Goal: Task Accomplishment & Management: Complete application form

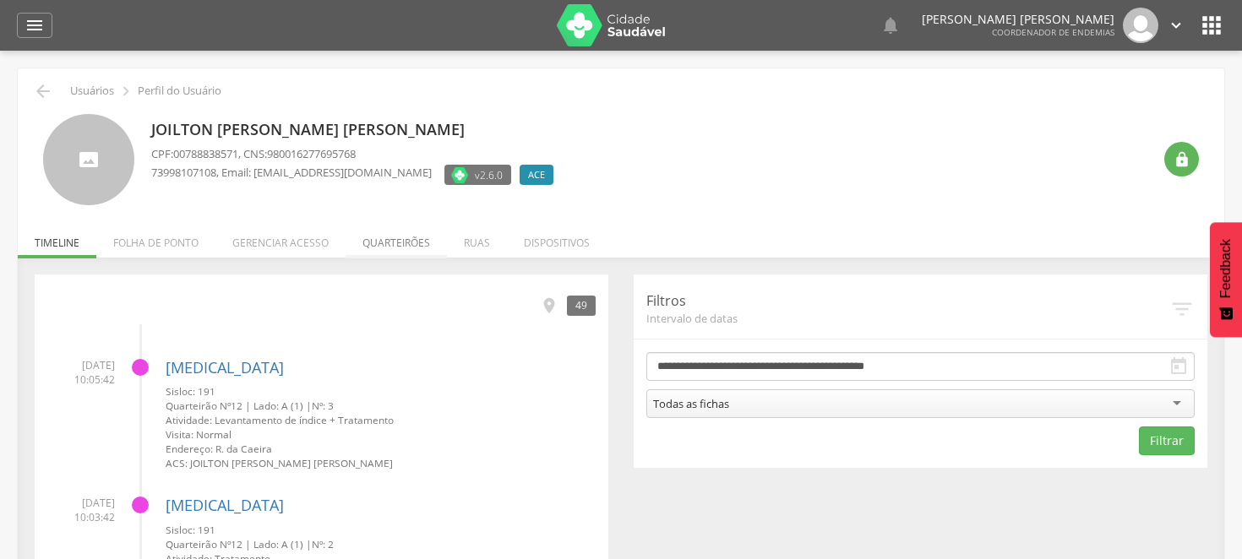
click at [387, 241] on li "Quarteirões" at bounding box center [396, 239] width 101 height 40
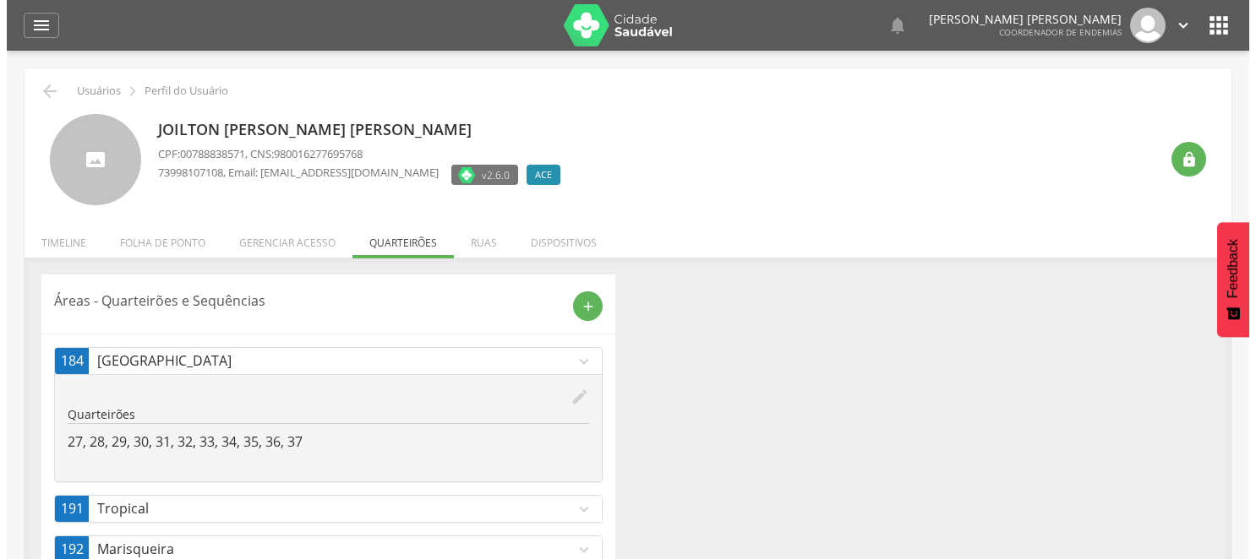
scroll to position [52, 0]
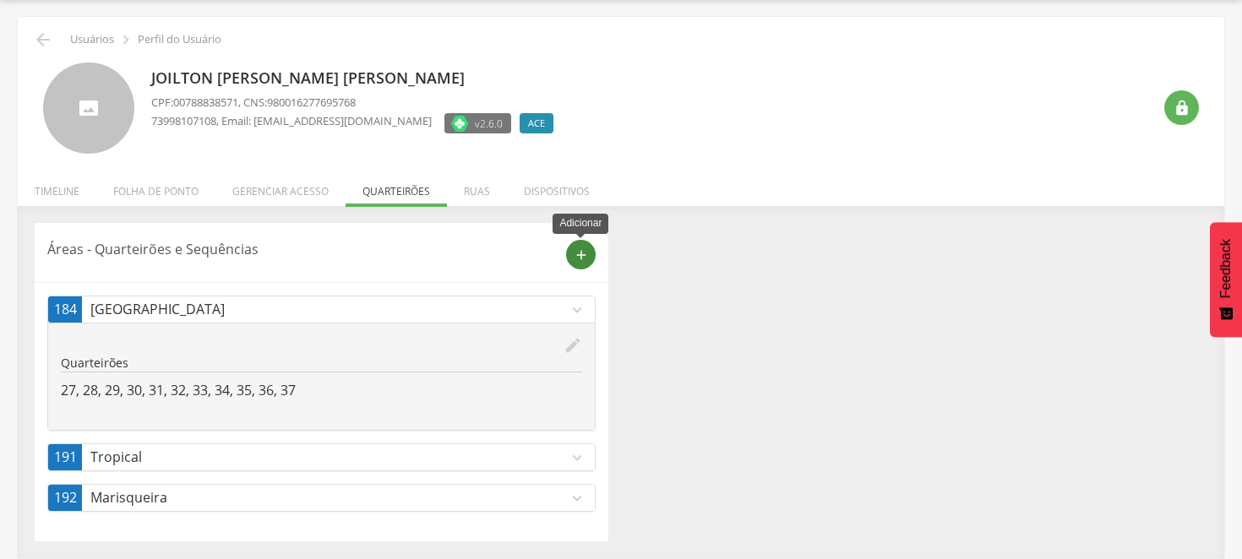
click at [584, 253] on icon "add" at bounding box center [581, 255] width 15 height 15
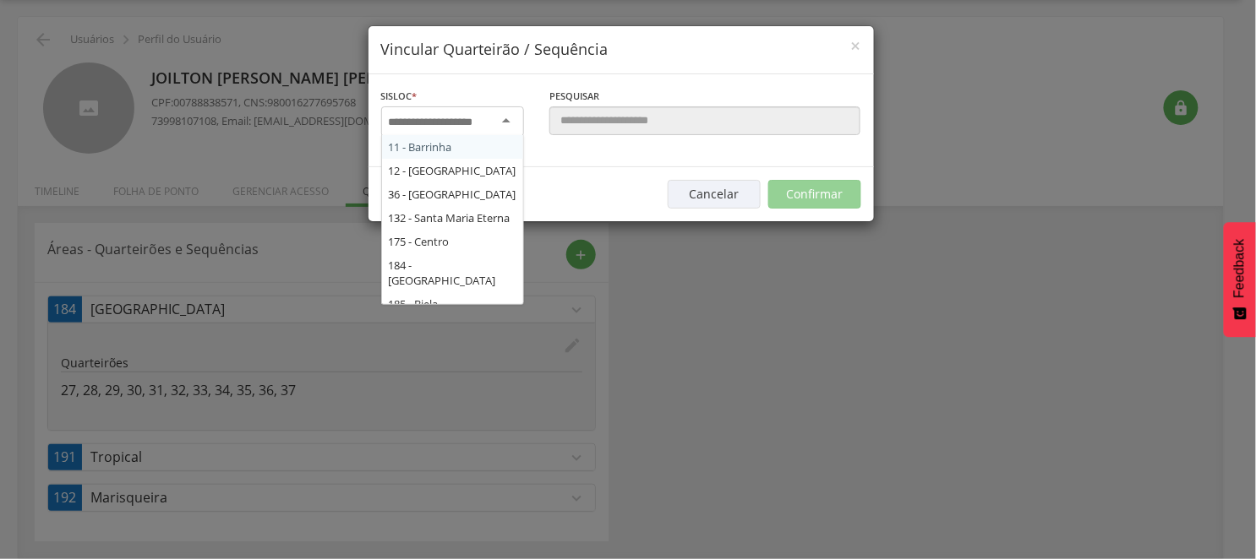
click at [509, 123] on div at bounding box center [452, 121] width 143 height 30
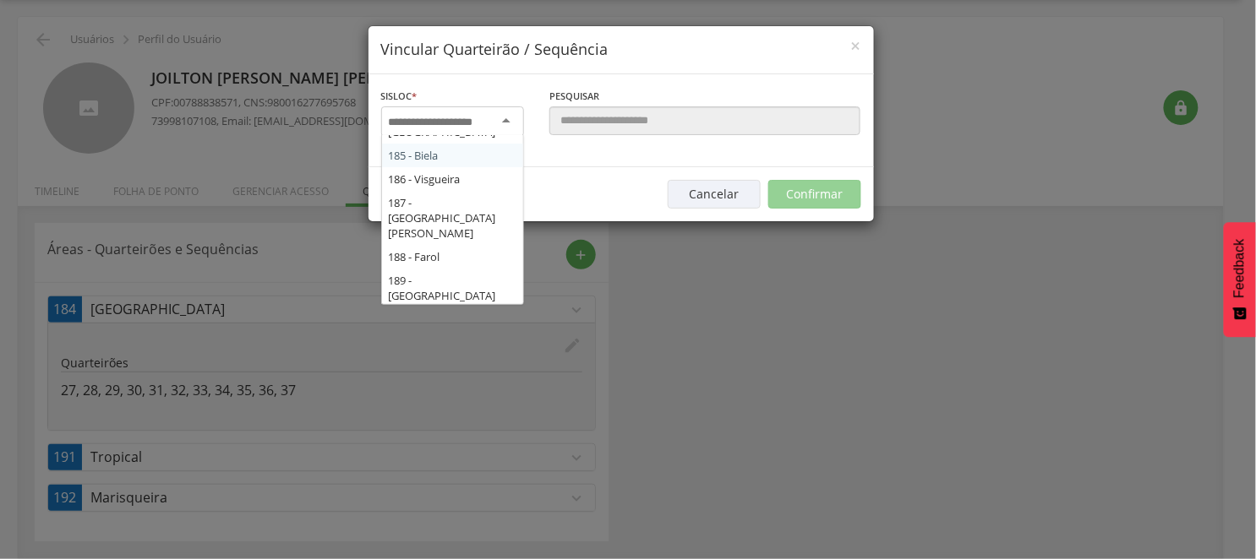
scroll to position [177, 0]
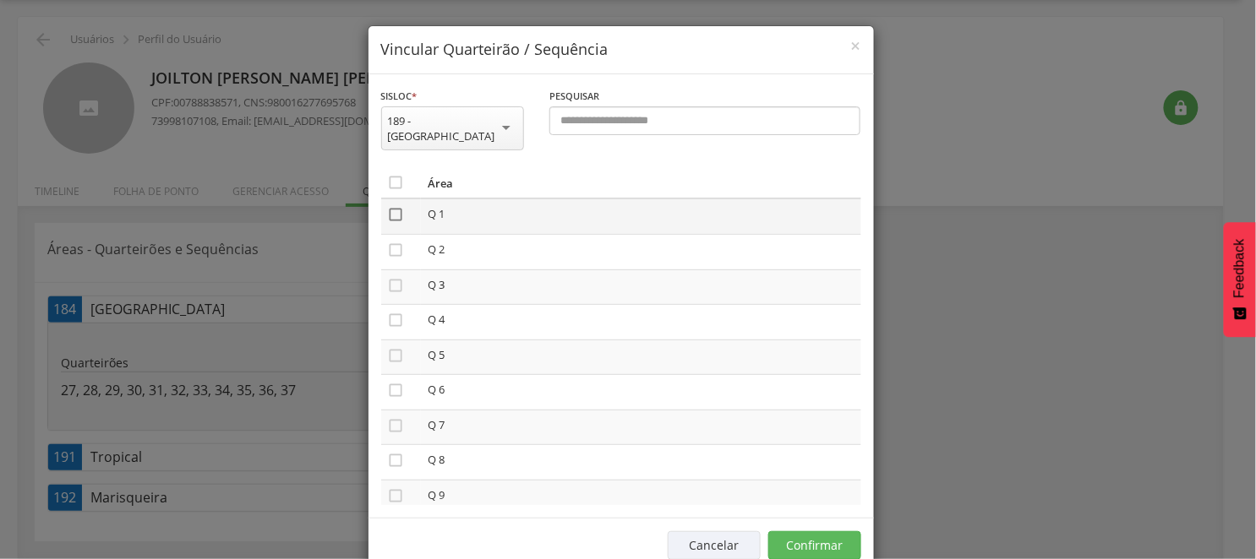
click at [393, 206] on icon "" at bounding box center [396, 214] width 17 height 17
click at [388, 242] on icon "" at bounding box center [396, 250] width 17 height 17
click at [392, 277] on icon "" at bounding box center [396, 285] width 17 height 17
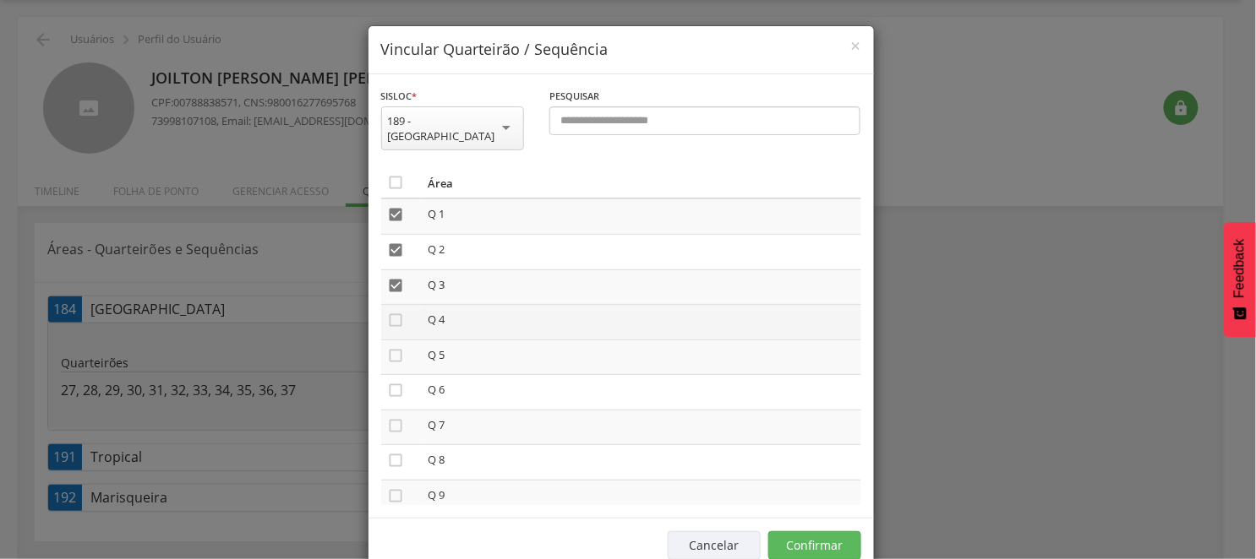
scroll to position [94, 0]
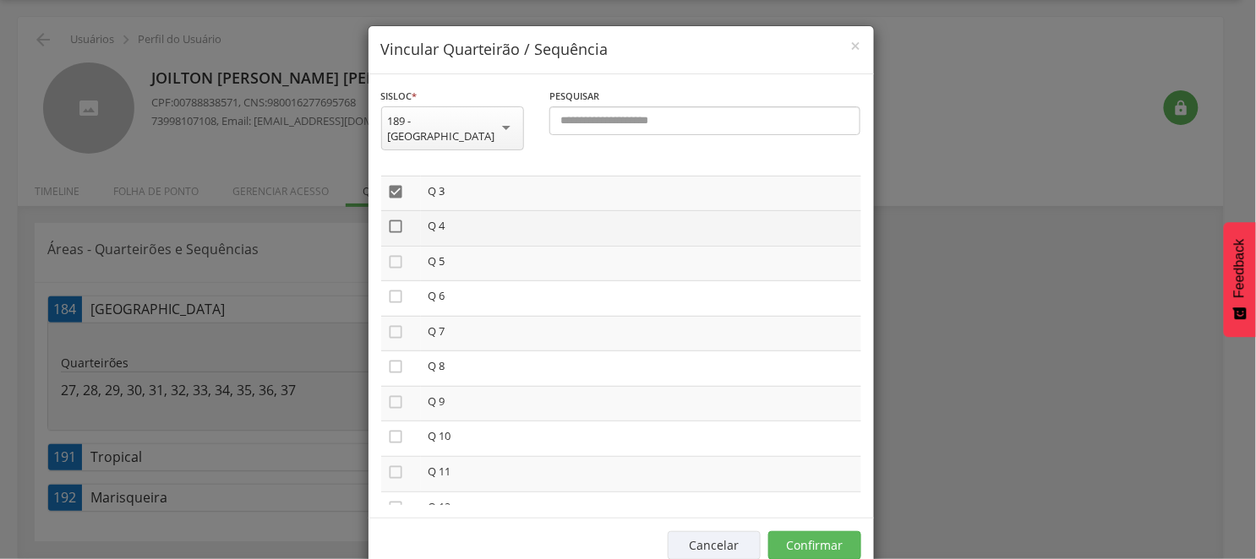
click at [394, 218] on icon "" at bounding box center [396, 226] width 17 height 17
click at [390, 253] on icon "" at bounding box center [396, 261] width 17 height 17
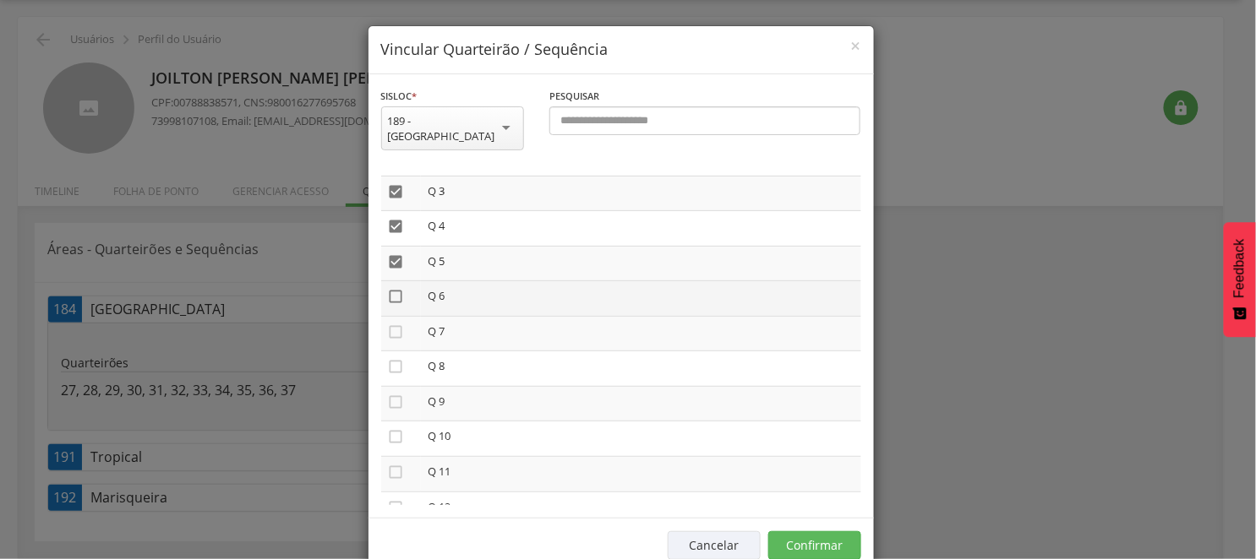
click at [390, 288] on icon "" at bounding box center [396, 296] width 17 height 17
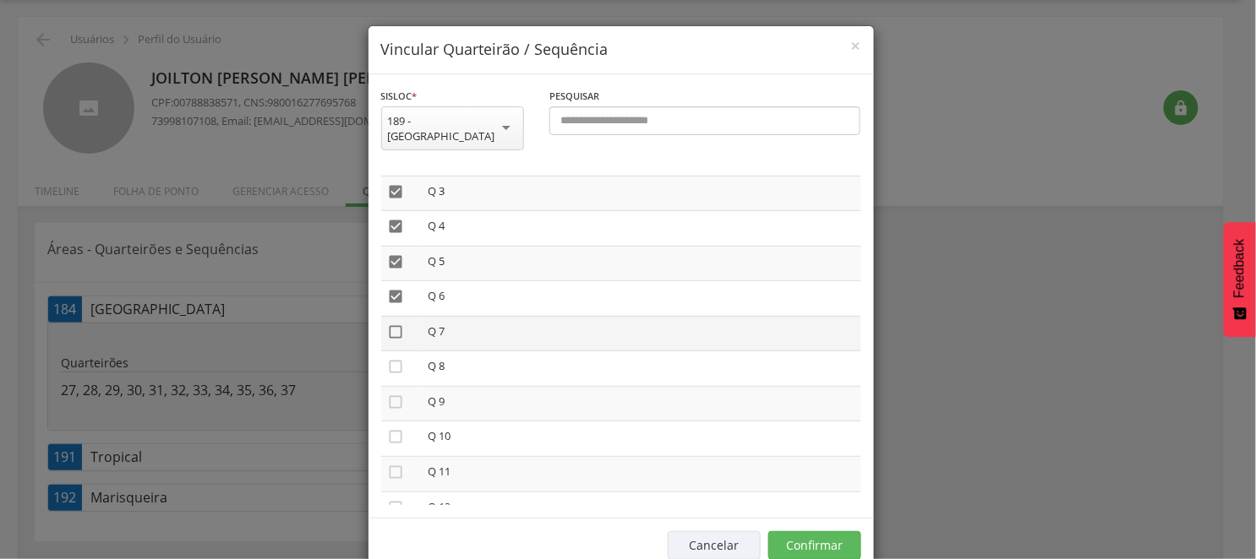
click at [388, 324] on icon "" at bounding box center [396, 332] width 17 height 17
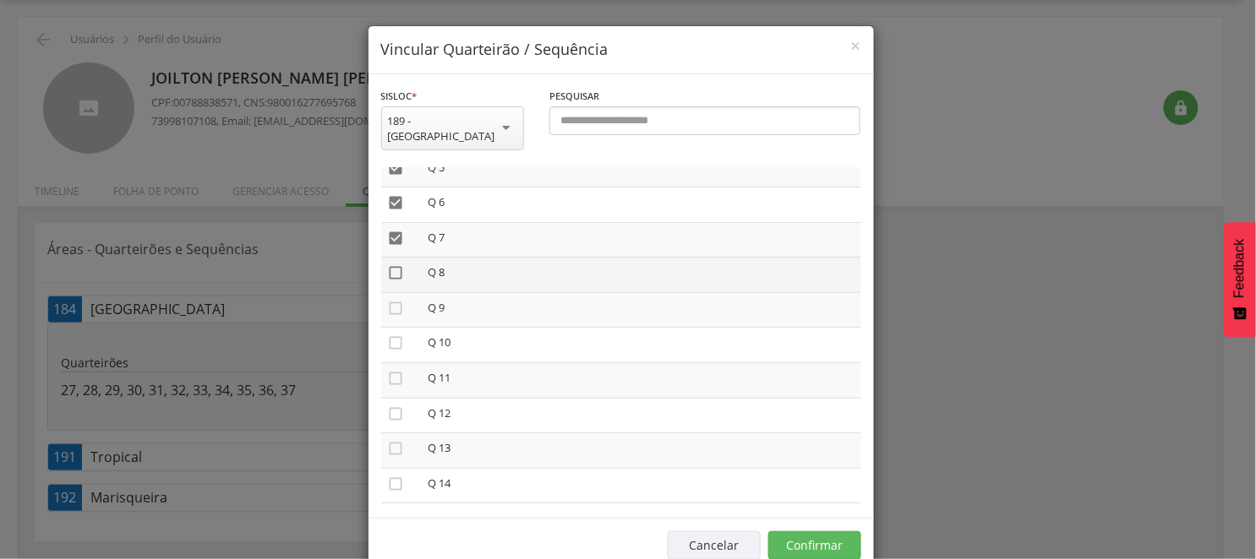
click at [390, 264] on icon "" at bounding box center [396, 272] width 17 height 17
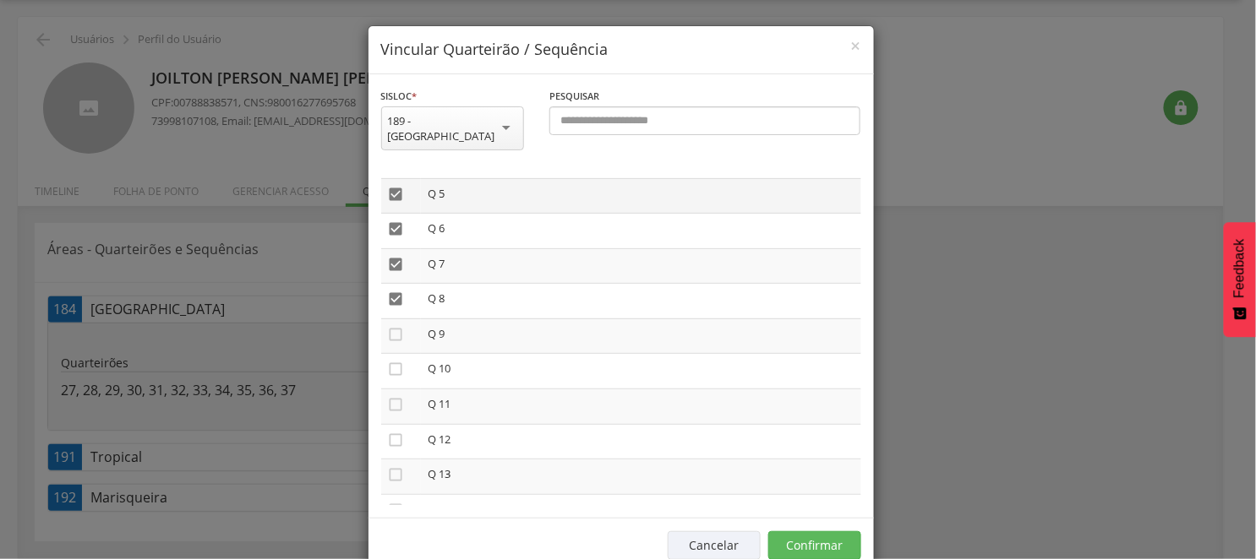
scroll to position [217, 0]
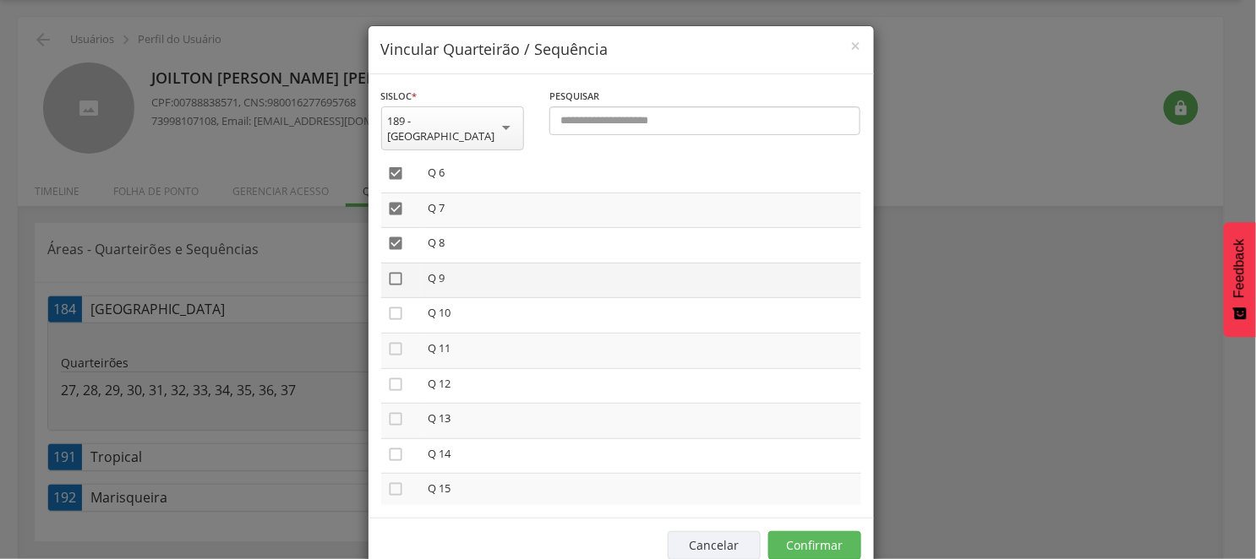
click at [393, 270] on icon "" at bounding box center [396, 278] width 17 height 17
click at [393, 305] on icon "" at bounding box center [396, 313] width 17 height 17
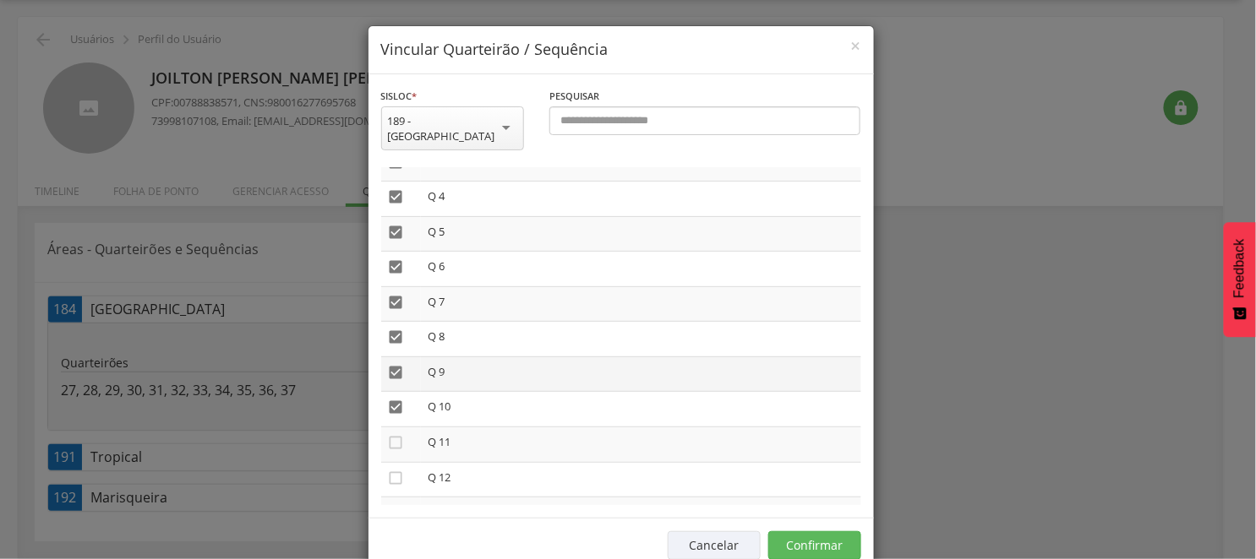
scroll to position [30, 0]
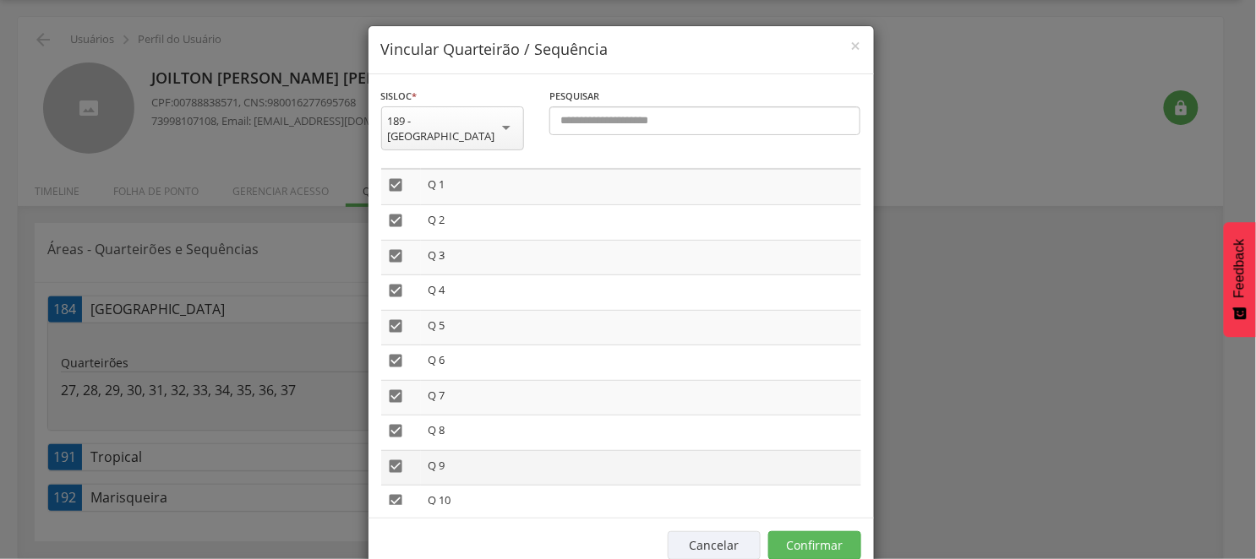
click at [388, 458] on icon "" at bounding box center [396, 466] width 17 height 17
click at [388, 493] on icon "" at bounding box center [396, 501] width 17 height 17
click at [811, 531] on button "Confirmar" at bounding box center [814, 545] width 93 height 29
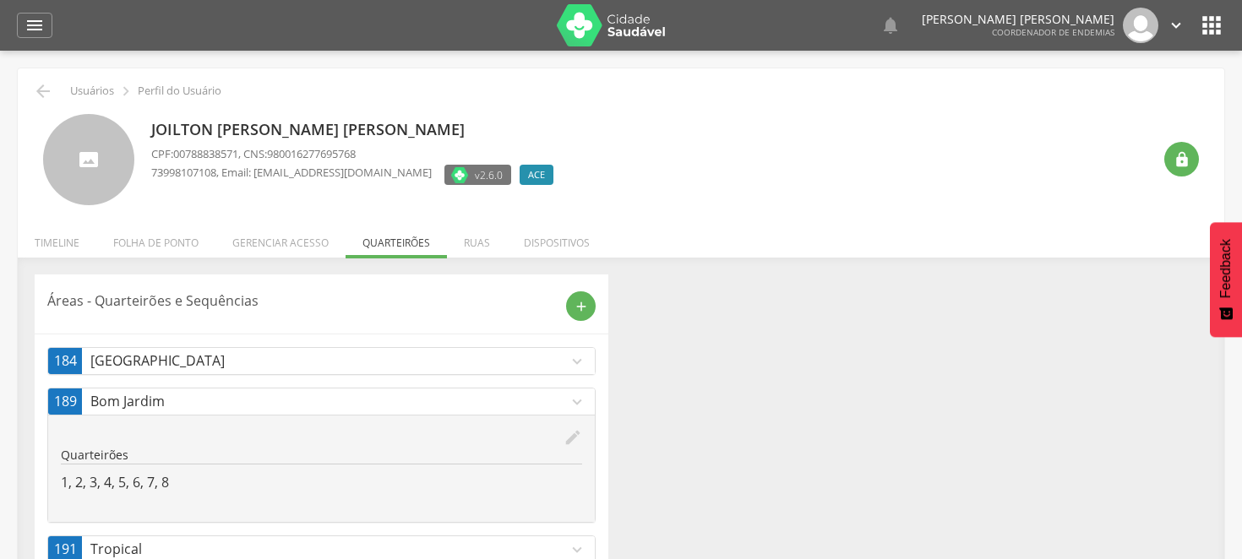
scroll to position [93, 0]
